Goal: Task Accomplishment & Management: Manage account settings

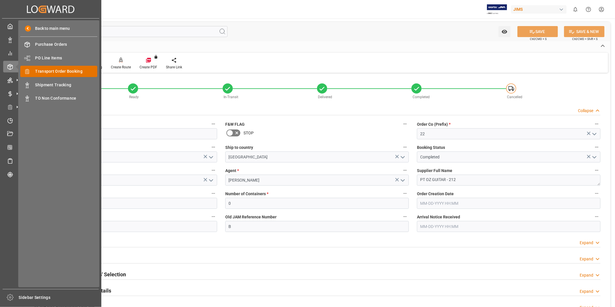
click at [62, 71] on span "Transport Order Booking" at bounding box center [66, 71] width 62 height 6
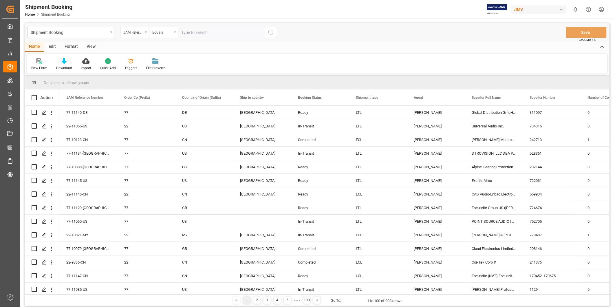
click at [202, 32] on input "text" at bounding box center [221, 32] width 87 height 11
type input "22-9336-CN"
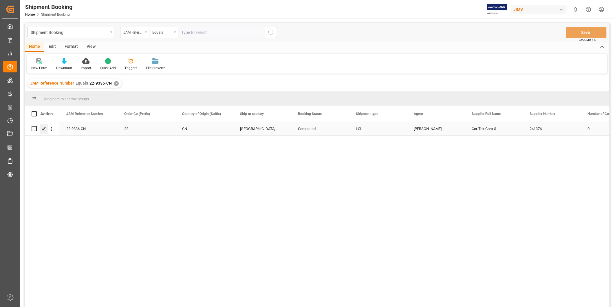
click at [46, 126] on div "Press SPACE to select this row." at bounding box center [44, 129] width 9 height 11
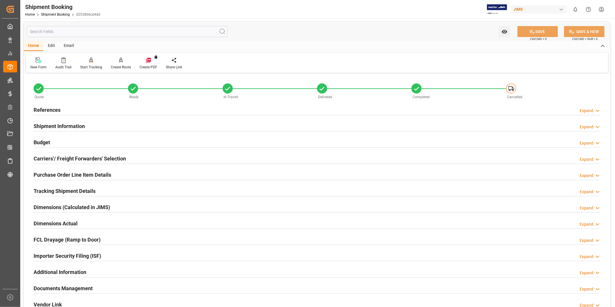
scroll to position [107, 0]
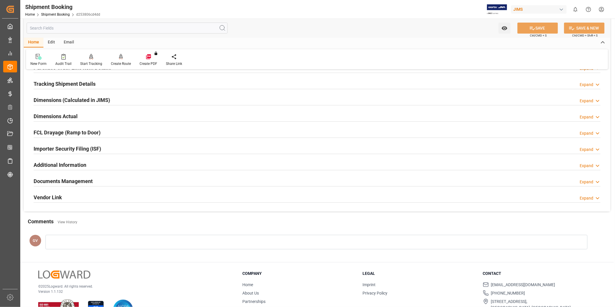
click at [138, 184] on div "Documents Management Expand" at bounding box center [317, 180] width 567 height 11
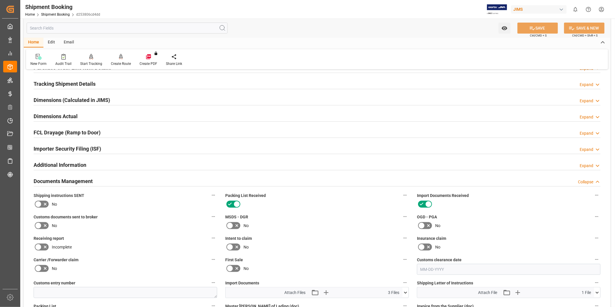
scroll to position [268, 0]
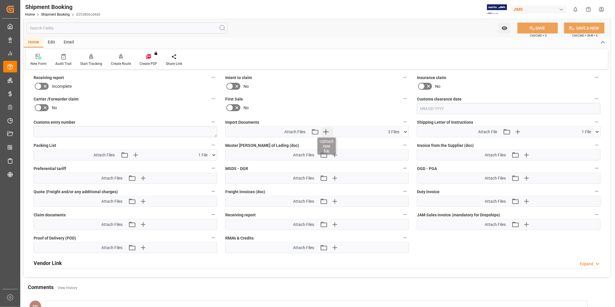
click at [326, 129] on icon "button" at bounding box center [326, 132] width 6 height 6
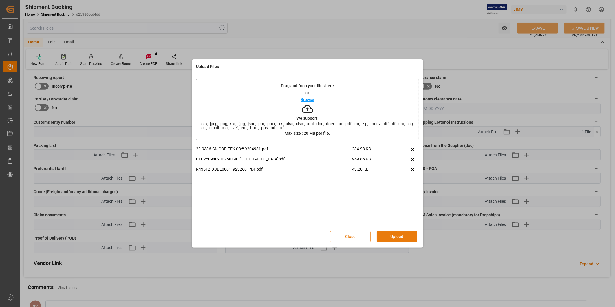
click at [398, 236] on button "Upload" at bounding box center [397, 236] width 41 height 11
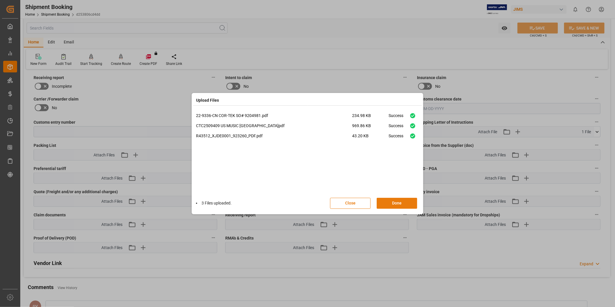
click at [405, 204] on button "Done" at bounding box center [397, 203] width 41 height 11
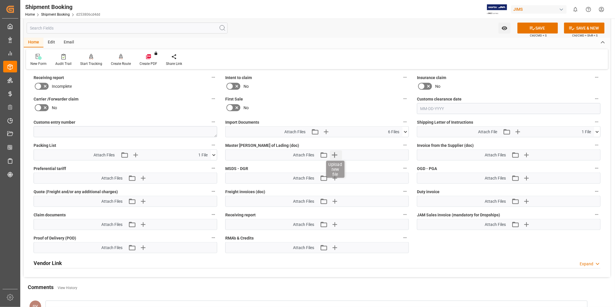
click at [332, 150] on icon "button" at bounding box center [334, 154] width 9 height 9
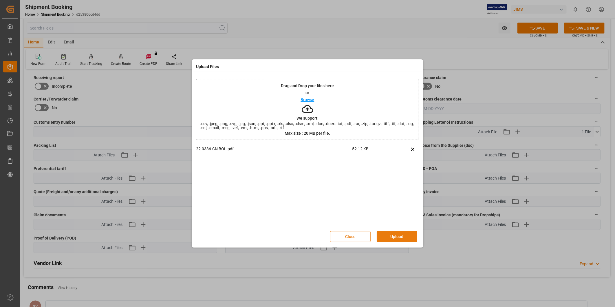
click at [403, 231] on div "Close Upload" at bounding box center [307, 236] width 223 height 19
click at [402, 235] on button "Upload" at bounding box center [397, 236] width 41 height 11
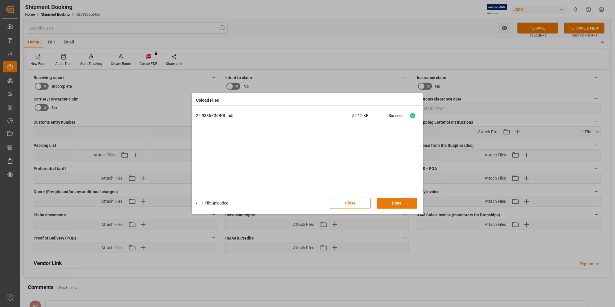
click at [402, 204] on button "Done" at bounding box center [397, 203] width 41 height 11
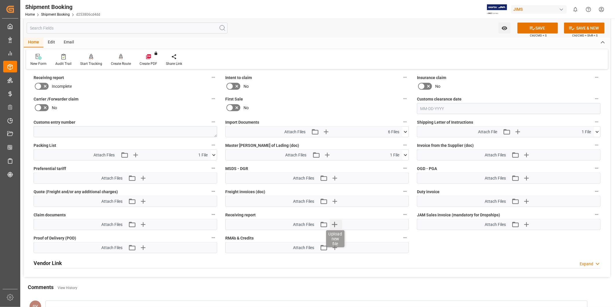
click at [333, 223] on icon "button" at bounding box center [335, 225] width 6 height 6
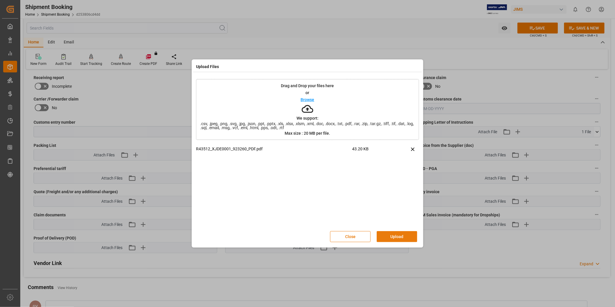
click at [391, 237] on button "Upload" at bounding box center [397, 236] width 41 height 11
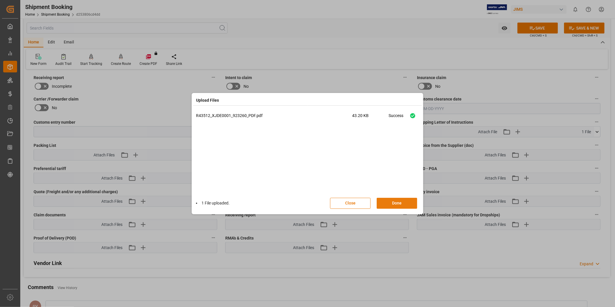
click at [404, 198] on button "Done" at bounding box center [397, 203] width 41 height 11
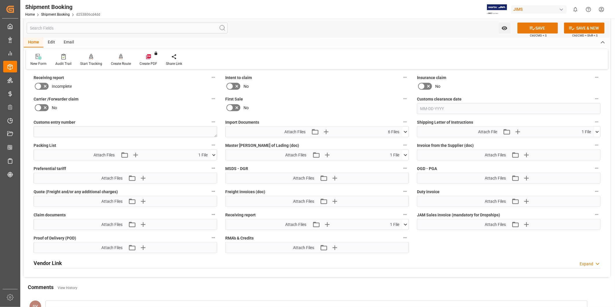
click at [541, 28] on button "SAVE" at bounding box center [538, 28] width 41 height 11
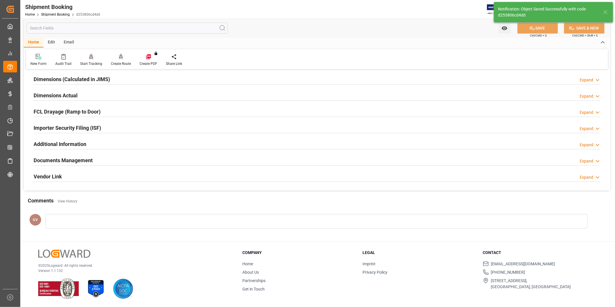
scroll to position [128, 0]
